Goal: Task Accomplishment & Management: Manage account settings

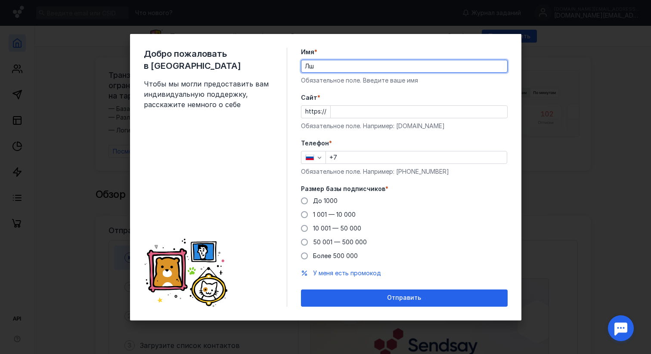
type input "[PERSON_NAME]"
type input "Kir"
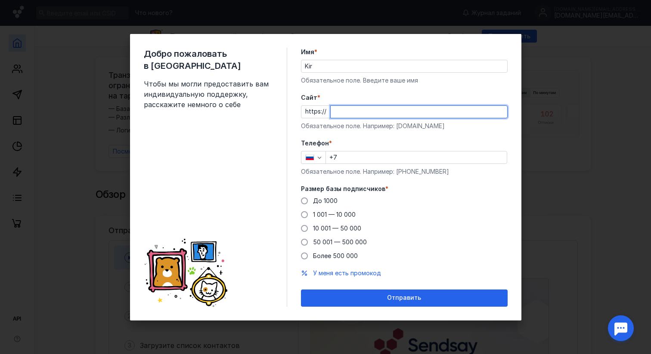
click at [332, 113] on input "Cайт *" at bounding box center [418, 112] width 176 height 12
type input "[DOMAIN_NAME]"
click at [409, 131] on form "Имя * Kir Обязательное поле. Введите ваше имя [PERSON_NAME] * https:// [DOMAIN_…" at bounding box center [404, 177] width 207 height 259
click at [386, 152] on input "+7" at bounding box center [416, 157] width 181 height 12
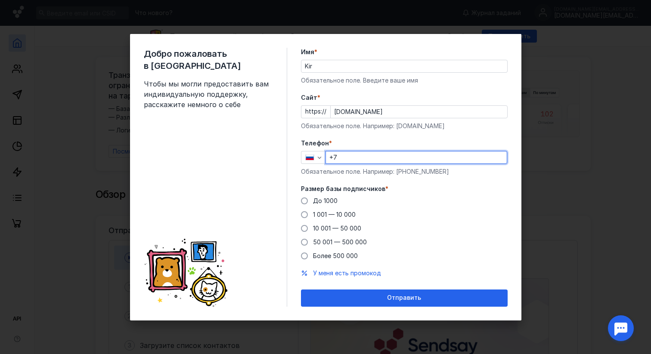
type input "[PHONE_NUMBER]"
click at [417, 208] on div "До [DATE] 1 001 — 10 000 10 001 — 50 000 50 001 — 500 000 Более 500 000" at bounding box center [404, 229] width 207 height 64
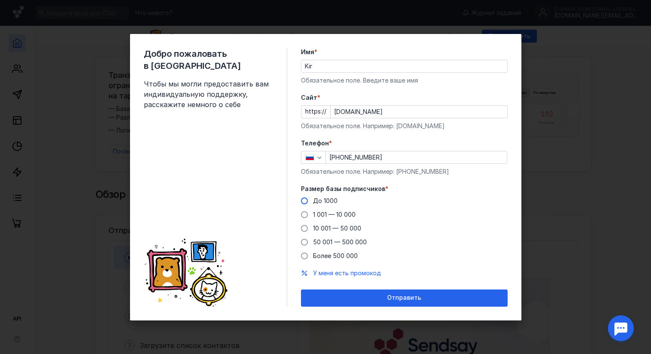
click at [311, 201] on label "До 1000" at bounding box center [319, 201] width 37 height 9
click at [0, 0] on input "До 1000" at bounding box center [0, 0] width 0 height 0
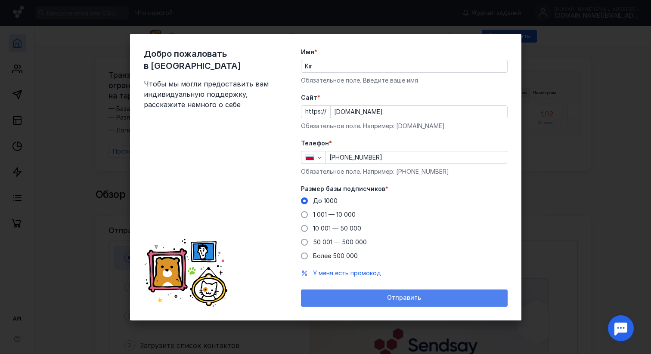
click at [366, 294] on div "Отправить" at bounding box center [404, 297] width 198 height 7
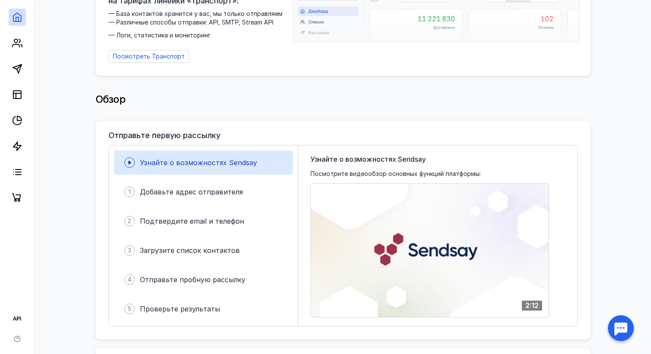
scroll to position [97, 0]
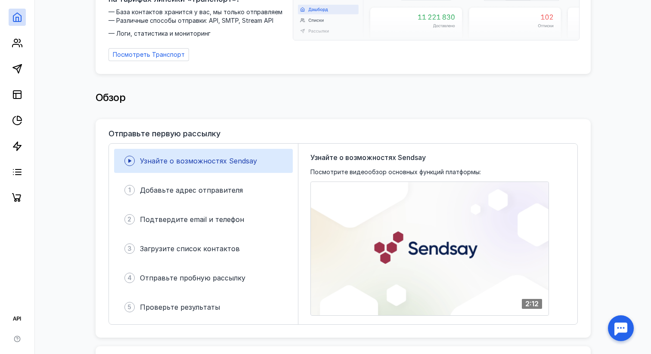
click at [19, 11] on link at bounding box center [17, 17] width 17 height 17
click at [15, 44] on icon at bounding box center [15, 45] width 7 height 3
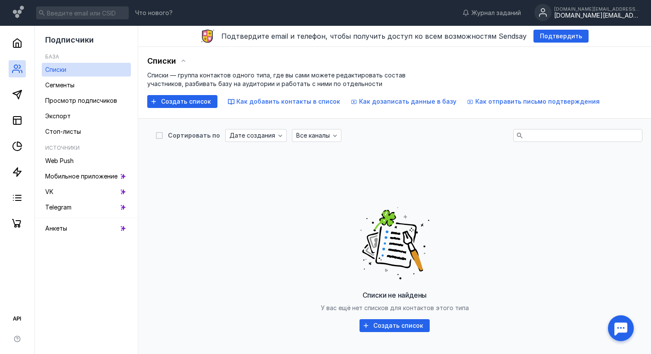
click at [598, 13] on div "[DOMAIN_NAME][EMAIL_ADDRESS][DOMAIN_NAME]" at bounding box center [597, 15] width 86 height 7
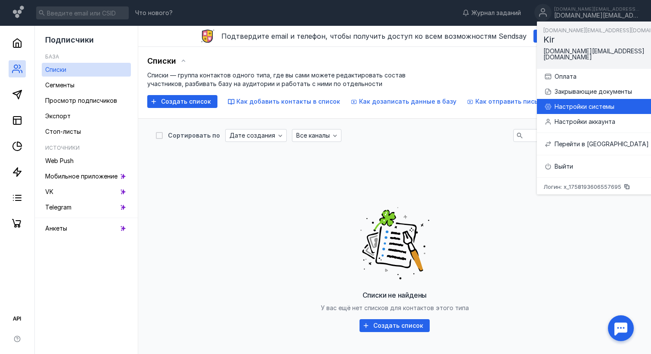
click at [580, 103] on div "Настройки системы" at bounding box center [617, 106] width 126 height 9
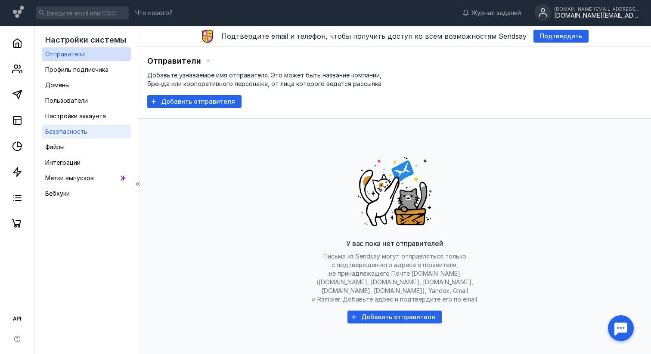
click at [90, 131] on link "Безопасность" at bounding box center [86, 132] width 89 height 14
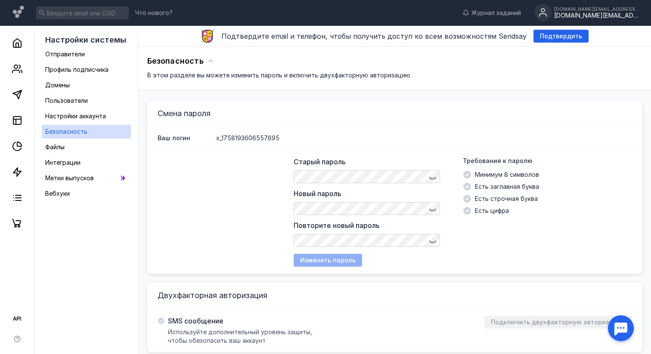
click at [238, 136] on span "x_1758193606557695" at bounding box center [247, 138] width 63 height 9
click at [238, 169] on div "Старый пароль Новый пароль Повторите новый пароль Требования к паролю Минимум 8…" at bounding box center [394, 212] width 495 height 124
click at [580, 16] on div "[DOMAIN_NAME][EMAIL_ADDRESS][DOMAIN_NAME]" at bounding box center [597, 15] width 86 height 7
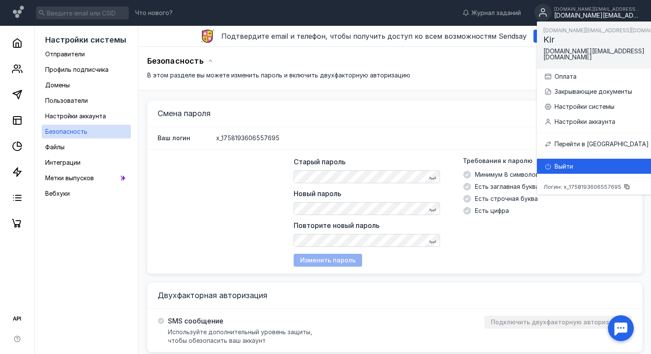
click at [577, 162] on div "Выйти" at bounding box center [617, 166] width 126 height 9
